Goal: Transaction & Acquisition: Purchase product/service

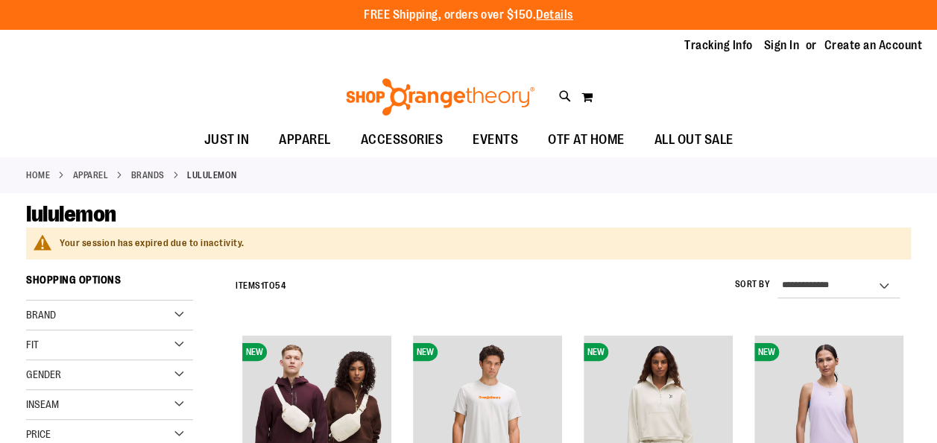
type input "**********"
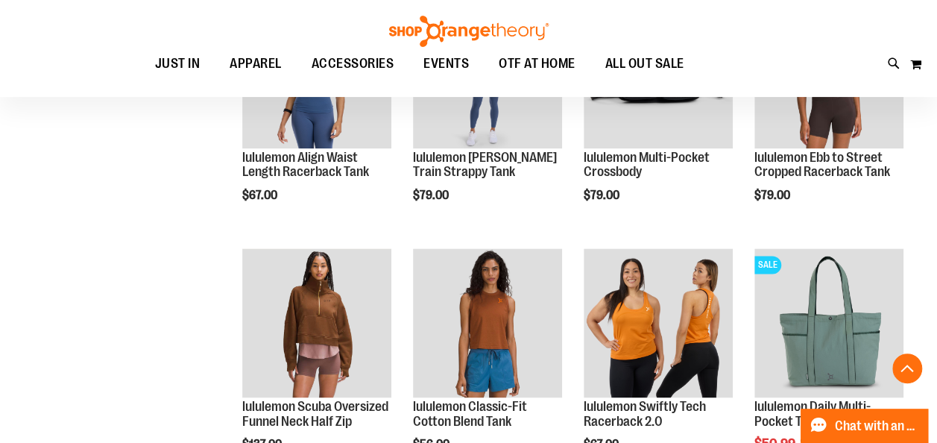
scroll to position [845, 0]
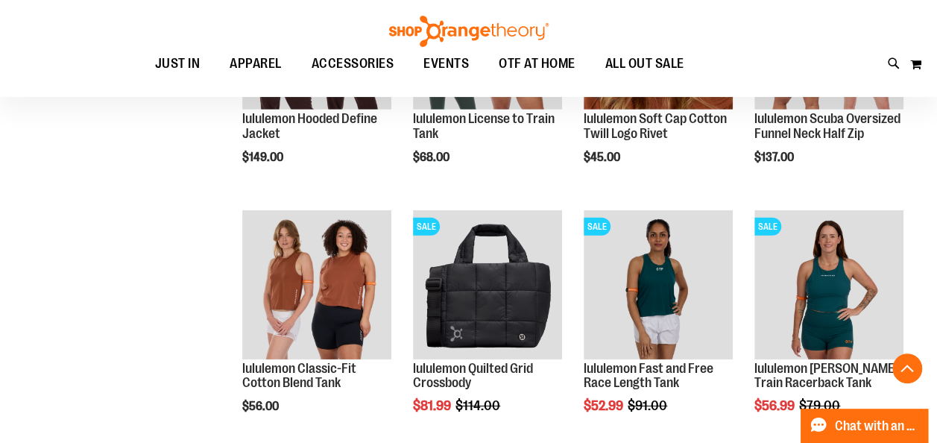
scroll to position [2152, 0]
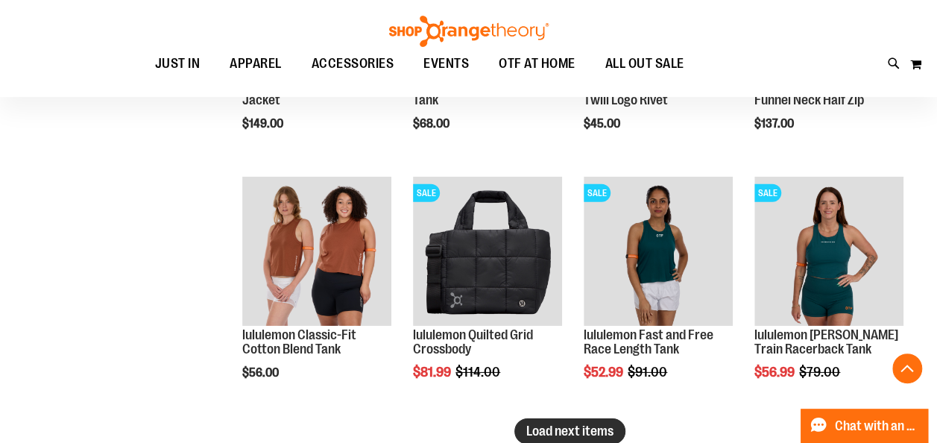
click at [581, 426] on span "Load next items" at bounding box center [569, 430] width 87 height 15
click at [581, 426] on div "Loading more products, please wait..." at bounding box center [569, 425] width 683 height 15
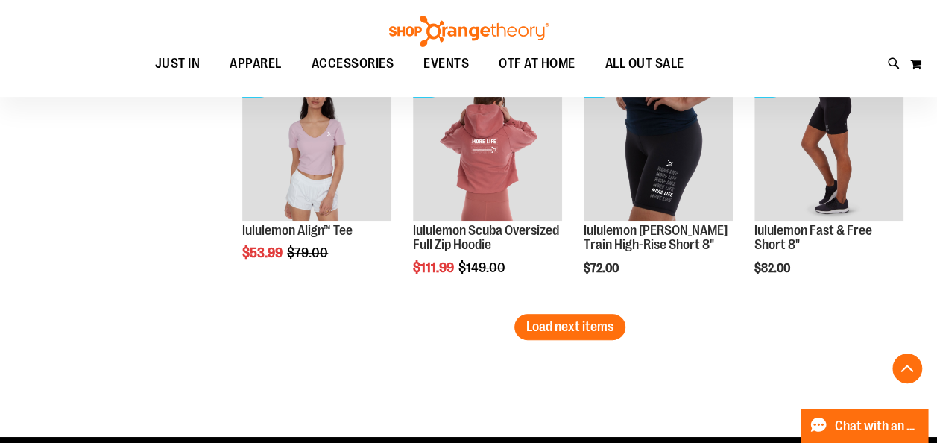
scroll to position [3012, 0]
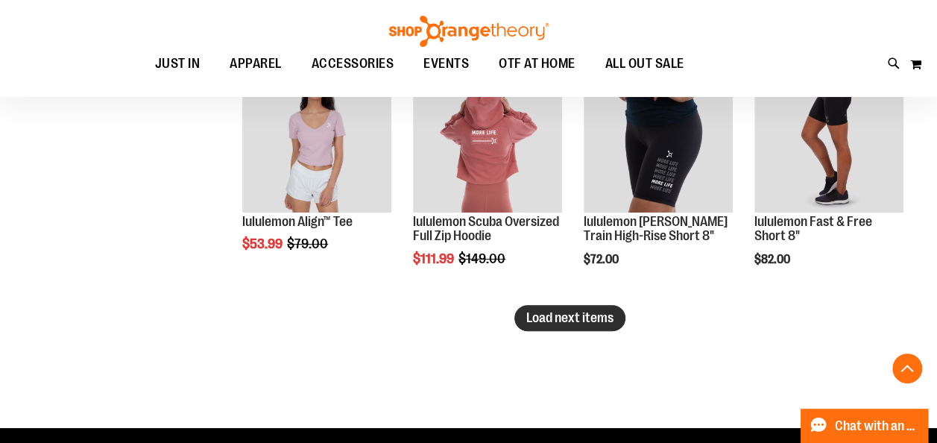
click at [582, 325] on button "Load next items" at bounding box center [569, 318] width 111 height 26
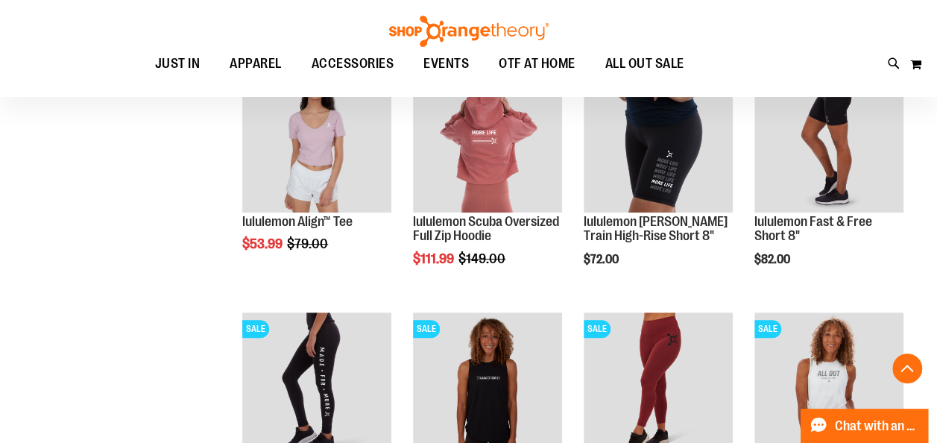
scroll to position [2625, 0]
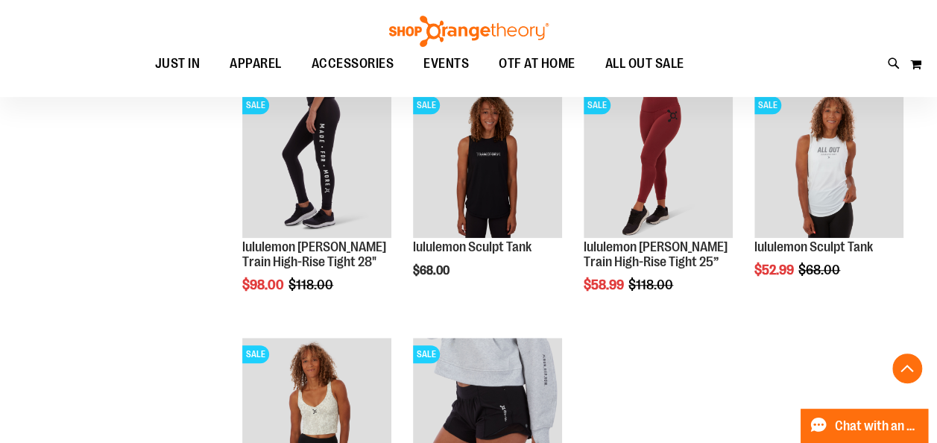
scroll to position [3216, 0]
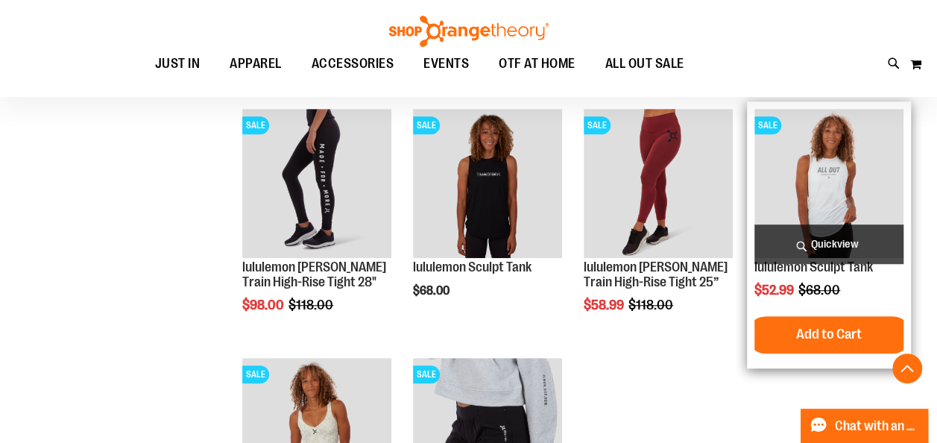
click at [832, 206] on img "product" at bounding box center [828, 183] width 149 height 149
click at [827, 189] on img "product" at bounding box center [828, 183] width 149 height 149
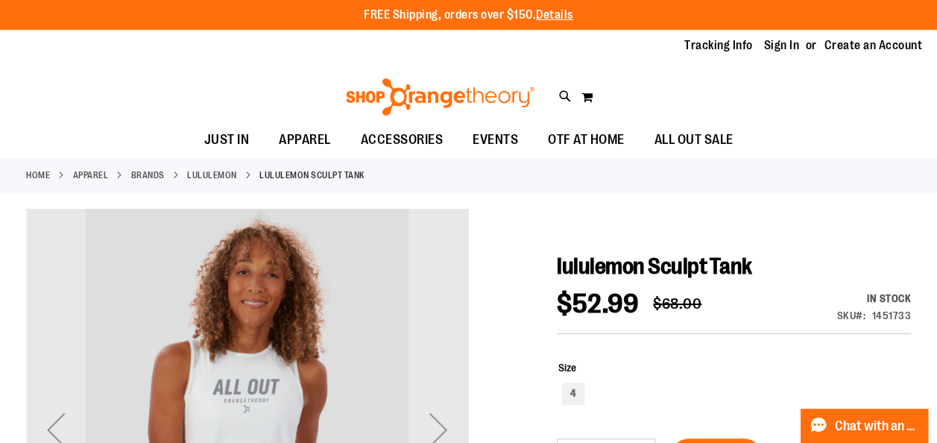
type input "**********"
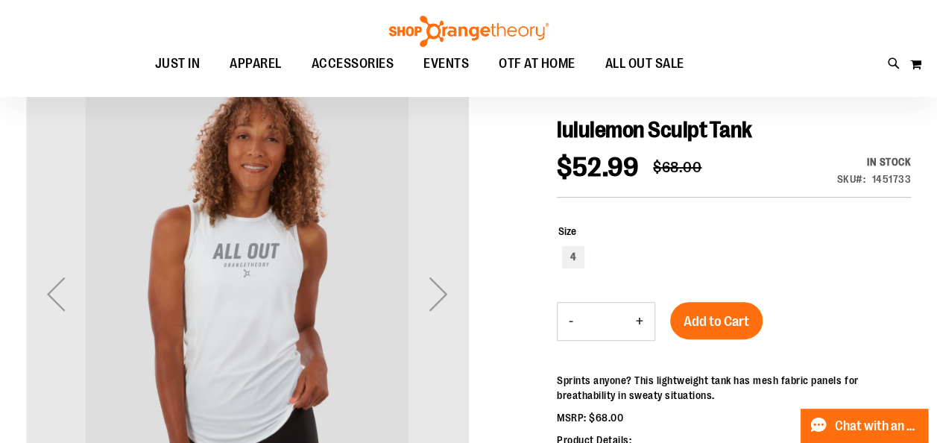
scroll to position [140, 0]
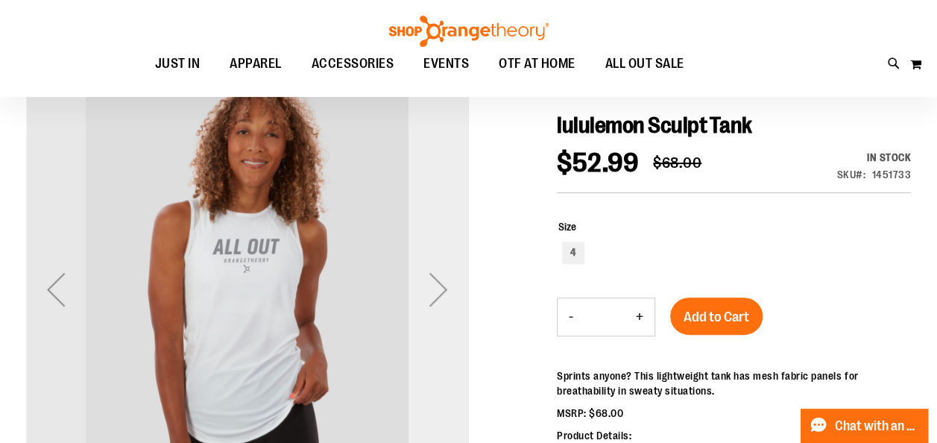
click at [440, 283] on div "Next" at bounding box center [438, 289] width 60 height 60
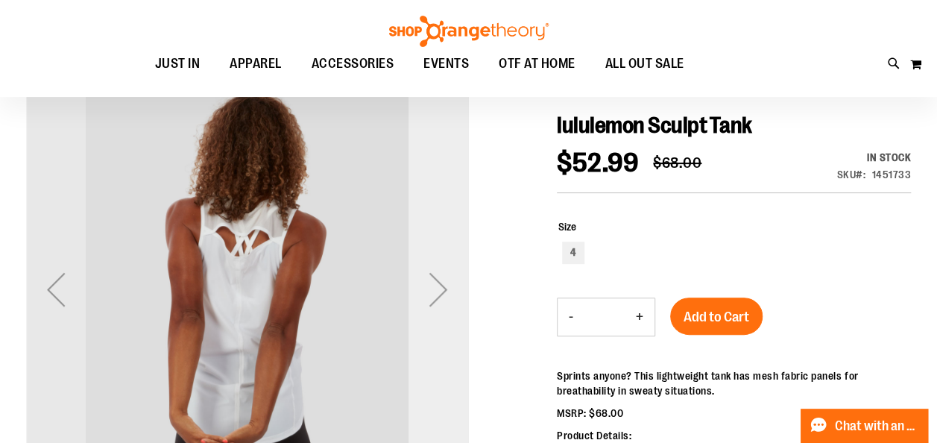
click at [440, 283] on div "Next" at bounding box center [438, 289] width 60 height 60
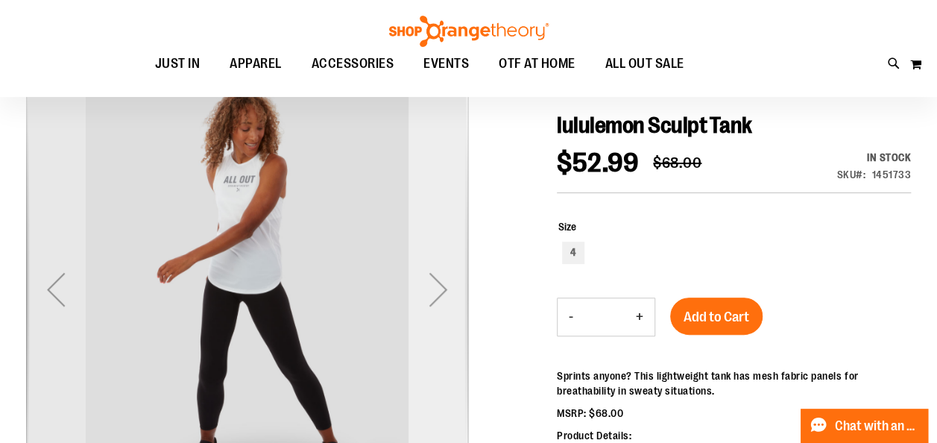
click at [441, 285] on div "Next" at bounding box center [438, 289] width 60 height 60
